Goal: Task Accomplishment & Management: Manage account settings

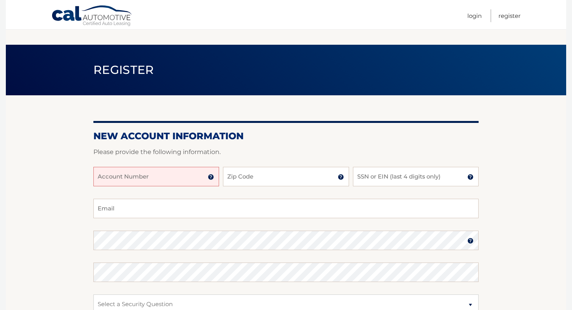
scroll to position [83, 0]
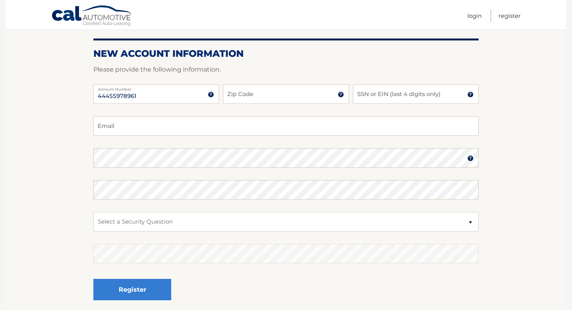
type input "44455978961"
click at [268, 94] on input "Zip Code" at bounding box center [286, 93] width 126 height 19
type input "11001"
type input "6455"
click at [128, 133] on input "Email" at bounding box center [285, 125] width 385 height 19
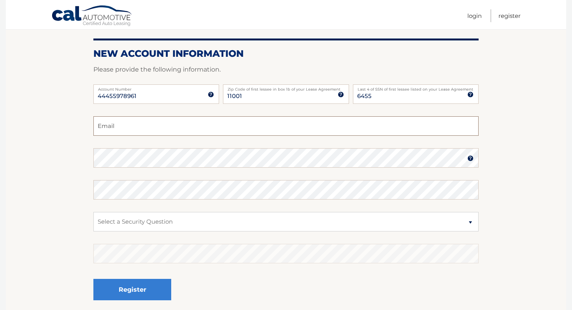
type input "jdanca43@gmail.com"
click at [86, 152] on section "New Account Information Please provide the following information. 44455978961 A…" at bounding box center [286, 165] width 561 height 304
click at [191, 225] on select "Select a Security Question What was the name of your elementary school? What is…" at bounding box center [285, 221] width 385 height 19
select select "3"
click at [93, 212] on select "Select a Security Question What was the name of your elementary school? What is…" at bounding box center [285, 221] width 385 height 19
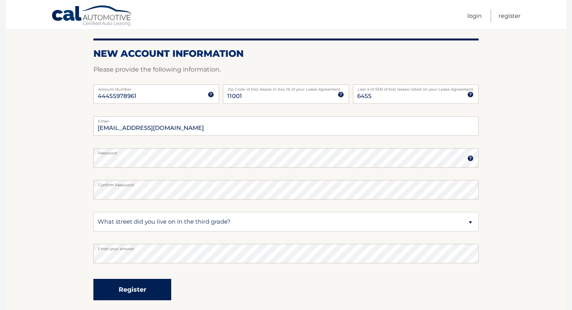
click at [139, 287] on button "Register" at bounding box center [132, 289] width 78 height 21
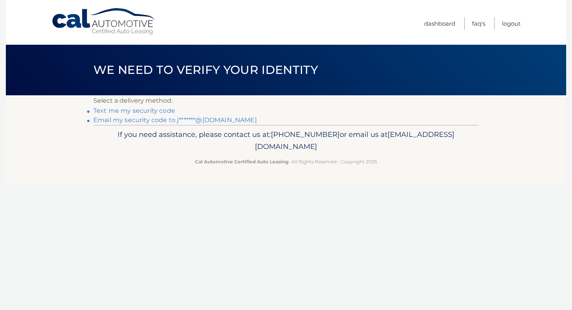
click at [157, 112] on link "Text me my security code" at bounding box center [134, 110] width 82 height 7
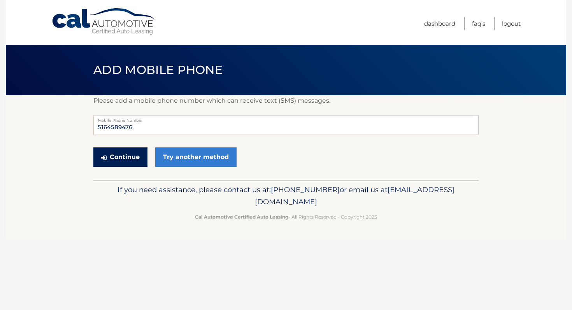
click at [128, 152] on button "Continue" at bounding box center [120, 157] width 54 height 19
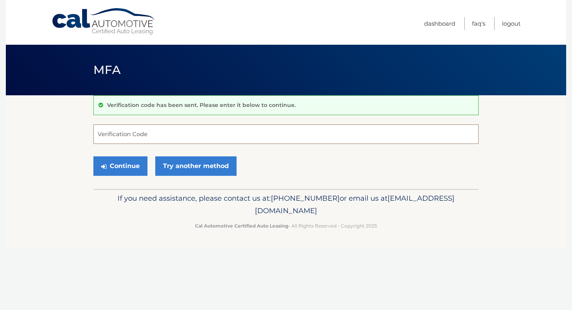
click at [142, 134] on input "Verification Code" at bounding box center [285, 134] width 385 height 19
type input "924880"
click at [113, 164] on button "Continue" at bounding box center [120, 166] width 54 height 19
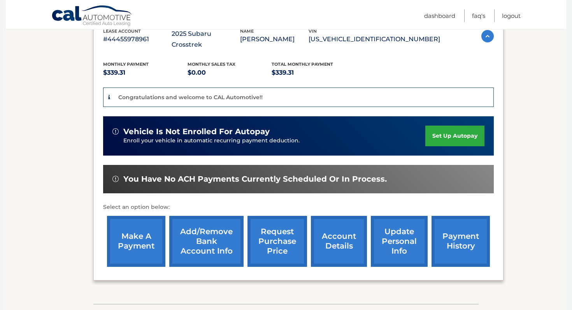
scroll to position [153, 0]
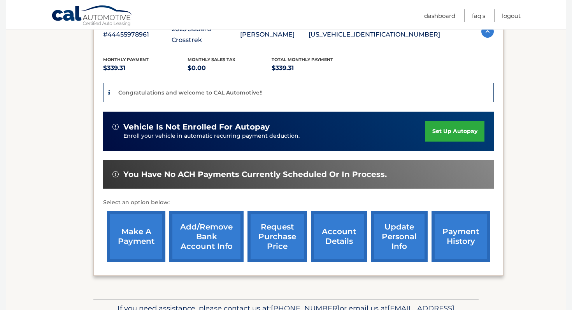
click at [450, 121] on link "set up autopay" at bounding box center [455, 131] width 59 height 21
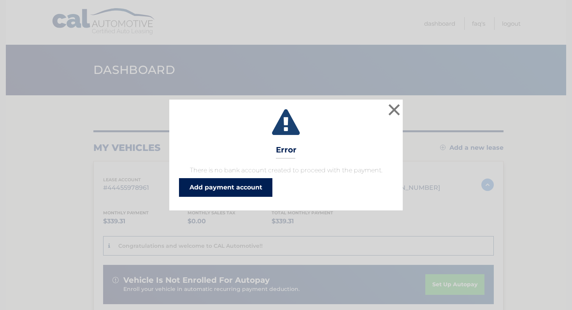
click at [232, 187] on link "Add payment account" at bounding box center [225, 187] width 93 height 19
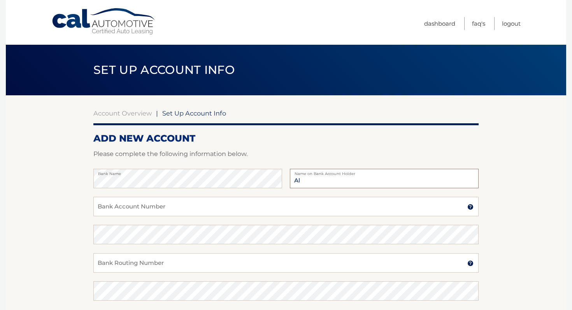
type input "A"
type input "[PERSON_NAME]"
click at [173, 204] on input "Bank Account Number" at bounding box center [285, 206] width 385 height 19
type input "6873920153"
click at [166, 270] on input "Bank Routing Number" at bounding box center [285, 262] width 385 height 19
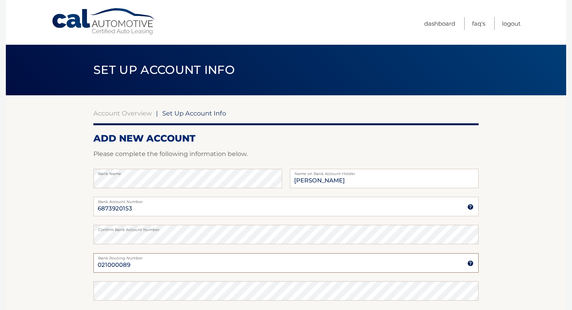
type input "021000089"
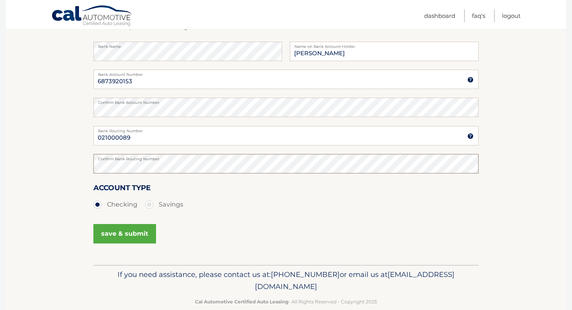
scroll to position [134, 0]
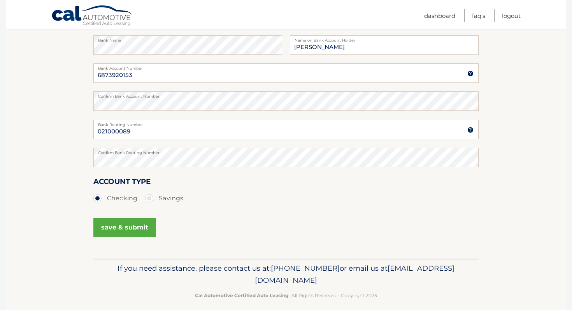
click at [132, 228] on button "save & submit" at bounding box center [124, 227] width 63 height 19
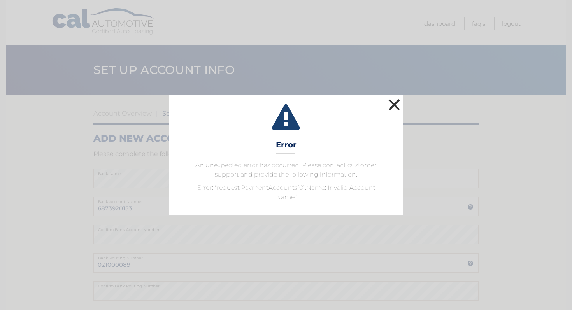
click at [393, 107] on button "×" at bounding box center [395, 105] width 16 height 16
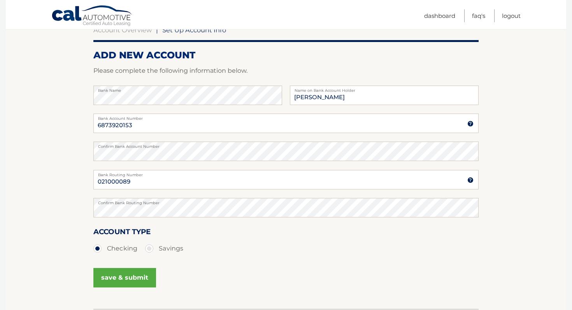
scroll to position [87, 0]
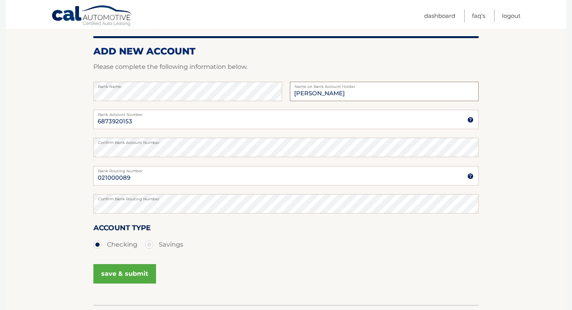
click at [258, 96] on div "Bank Name Joanne C. D’Anca Name on Bank Account Holder" at bounding box center [285, 96] width 385 height 28
type input "Alfred D'Anca"
click at [126, 278] on button "save & submit" at bounding box center [124, 273] width 63 height 19
click at [125, 273] on button "save & submit" at bounding box center [124, 273] width 63 height 19
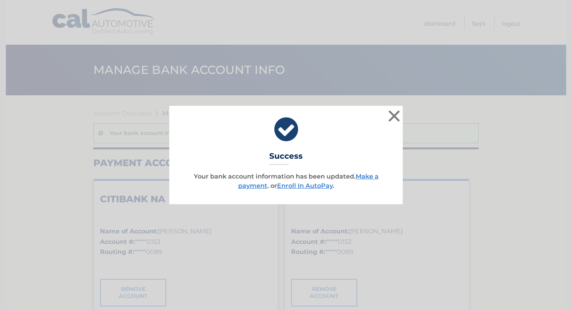
scroll to position [6, 0]
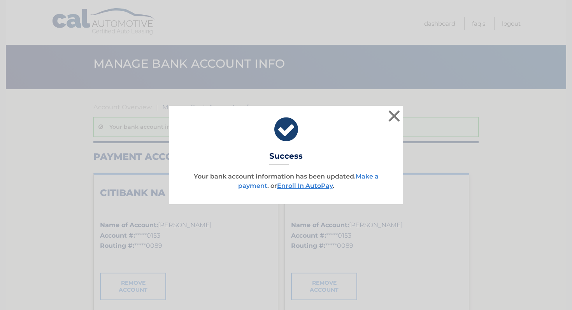
click at [364, 178] on link "Make a payment" at bounding box center [308, 181] width 141 height 17
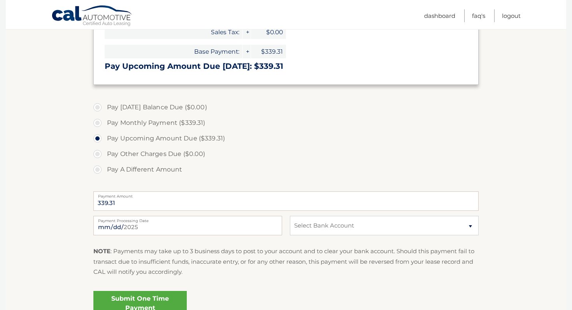
scroll to position [175, 0]
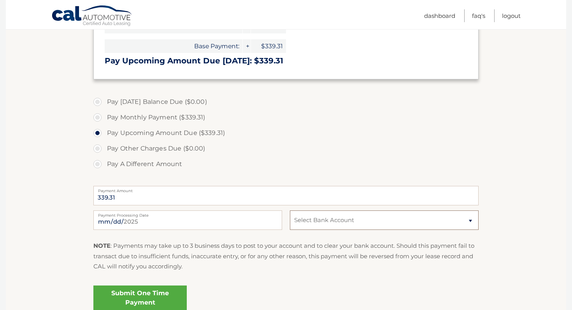
click at [349, 220] on select "Select Bank Account Checking CITIBANK NA *****0153 Checking CITIBANK NA *****01…" at bounding box center [384, 220] width 189 height 19
select select "NDEyMTUyNWUtZjdiYi00YzhiLTk0MTUtZGYxZGIxNmM5M2Zi"
click at [290, 211] on select "Select Bank Account Checking CITIBANK NA *****0153 Checking CITIBANK NA *****01…" at bounding box center [384, 220] width 189 height 19
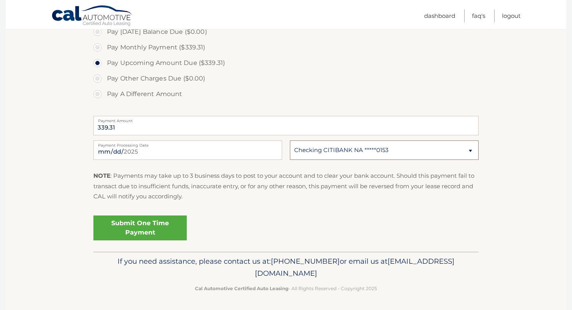
scroll to position [246, 0]
click at [138, 231] on link "Submit One Time Payment" at bounding box center [139, 227] width 93 height 25
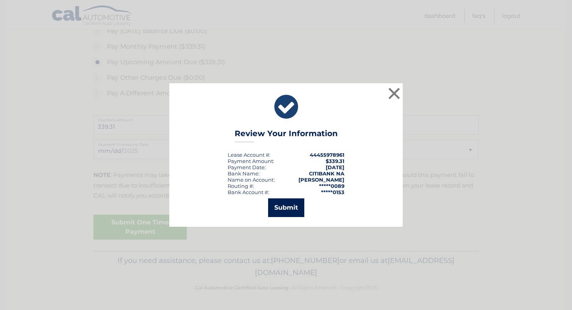
click at [278, 209] on button "Submit" at bounding box center [286, 208] width 36 height 19
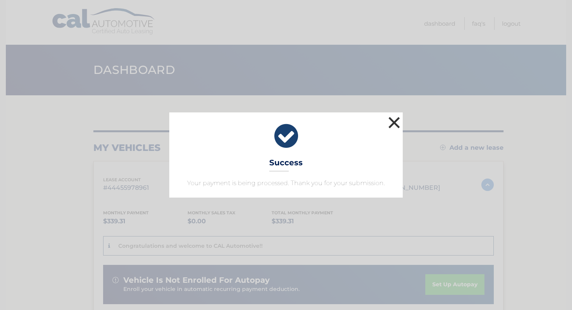
click at [396, 122] on button "×" at bounding box center [395, 123] width 16 height 16
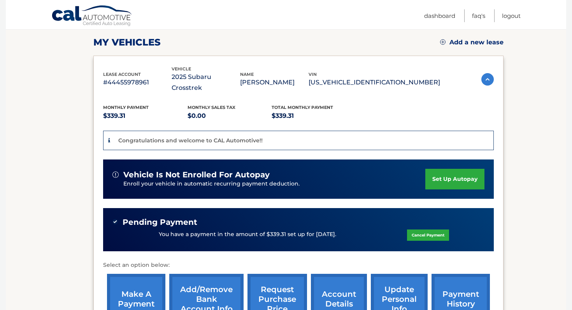
scroll to position [113, 0]
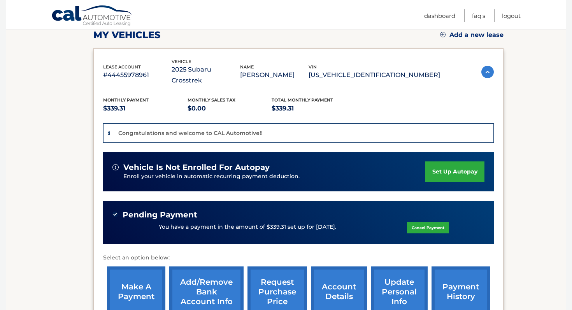
click at [449, 165] on link "set up autopay" at bounding box center [455, 172] width 59 height 21
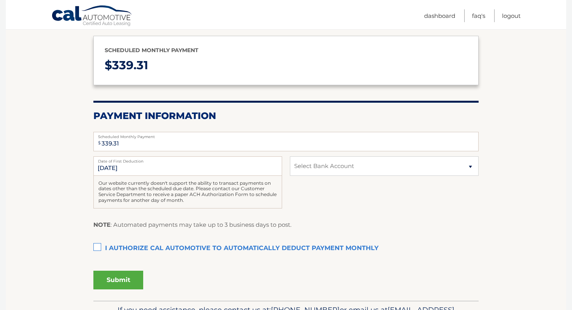
scroll to position [90, 0]
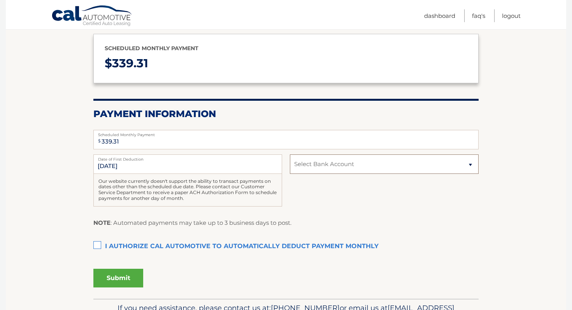
click at [330, 167] on select "Select Bank Account Checking CITIBANK NA *****0153 Checking CITIBANK NA *****01…" at bounding box center [384, 164] width 189 height 19
select select "NDEyMTUyNWUtZjdiYi00YzhiLTk0MTUtZGYxZGIxNmM5M2Zi"
click at [290, 155] on select "Select Bank Account Checking CITIBANK NA *****0153 Checking CITIBANK NA *****01…" at bounding box center [384, 164] width 189 height 19
click at [99, 246] on label "I authorize cal automotive to automatically deduct payment monthly This checkbo…" at bounding box center [285, 247] width 385 height 16
click at [0, 0] on input "I authorize cal automotive to automatically deduct payment monthly This checkbo…" at bounding box center [0, 0] width 0 height 0
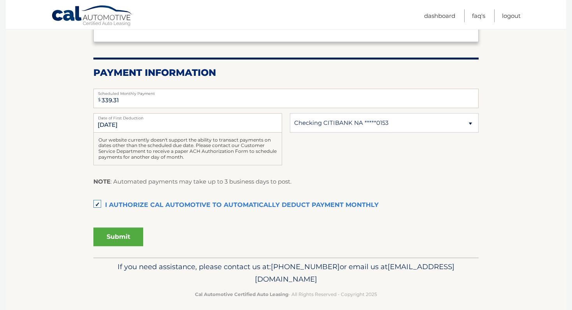
scroll to position [137, 0]
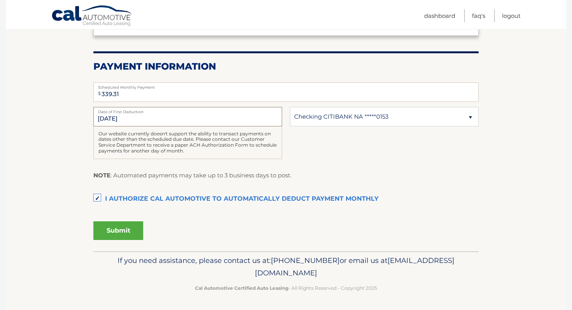
click at [120, 120] on input "[DATE]" at bounding box center [187, 116] width 189 height 19
click at [132, 116] on input "[DATE]" at bounding box center [187, 116] width 189 height 19
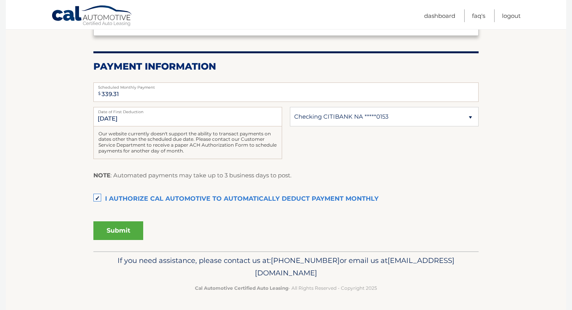
click at [99, 197] on label "I authorize cal automotive to automatically deduct payment monthly This checkbo…" at bounding box center [285, 200] width 385 height 16
click at [0, 0] on input "I authorize cal automotive to automatically deduct payment monthly This checkbo…" at bounding box center [0, 0] width 0 height 0
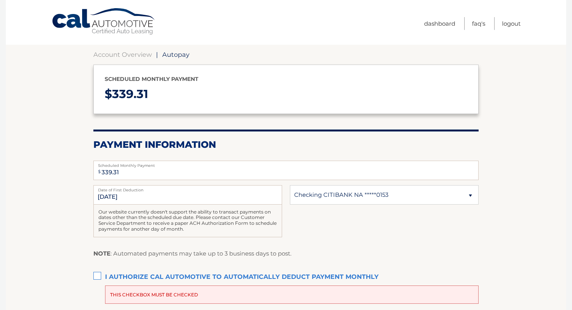
scroll to position [0, 0]
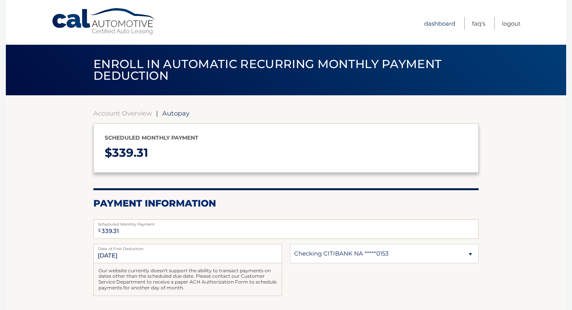
click at [445, 25] on link "Dashboard" at bounding box center [439, 23] width 31 height 13
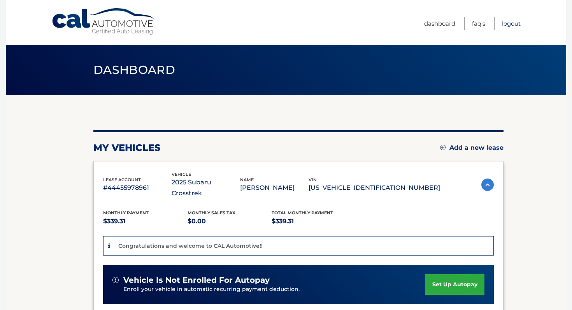
click at [510, 26] on link "Logout" at bounding box center [511, 23] width 19 height 13
